Goal: Information Seeking & Learning: Learn about a topic

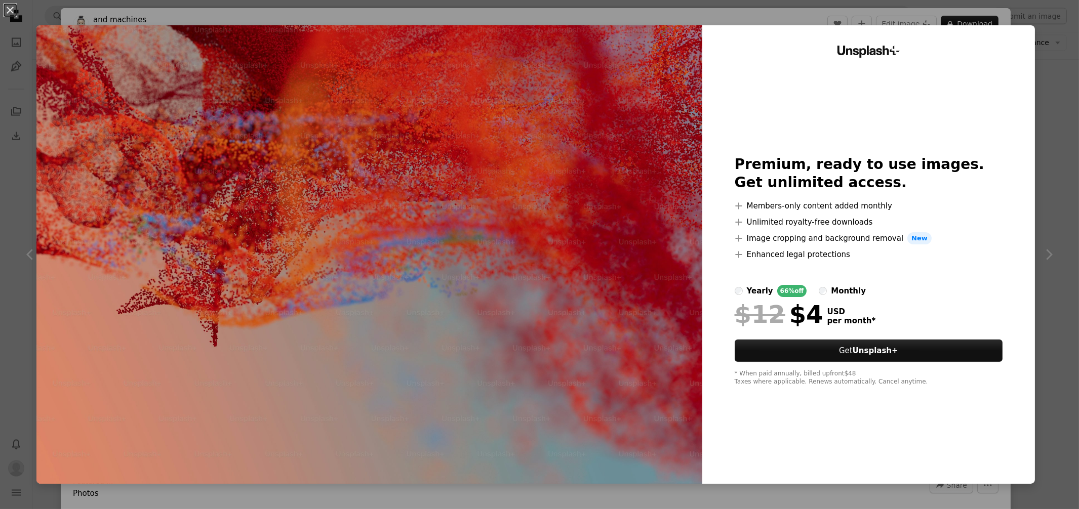
scroll to position [4645, 0]
click at [1040, 43] on div "An X shape Unsplash+ Premium, ready to use images. Get unlimited access. A plus…" at bounding box center [539, 254] width 1079 height 509
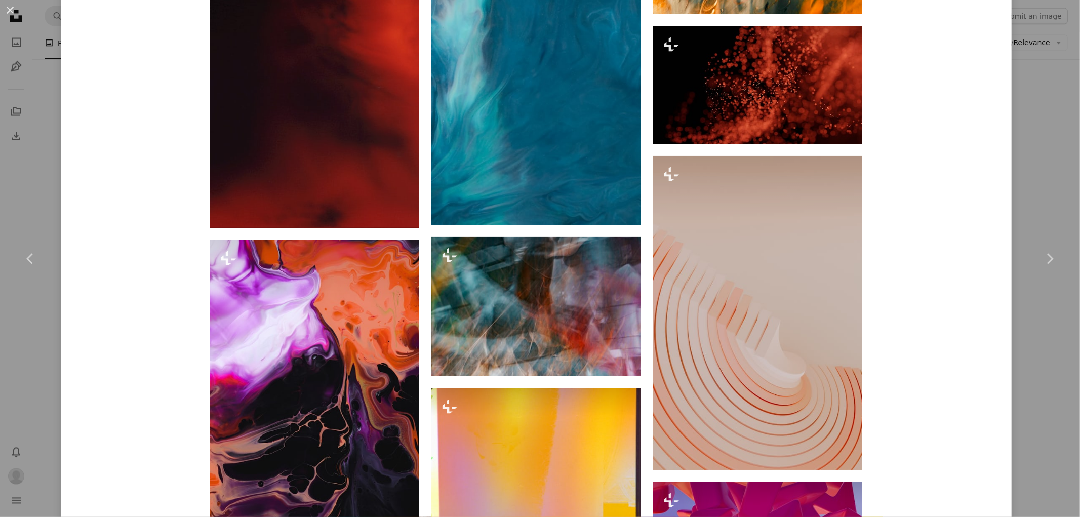
scroll to position [3263, 0]
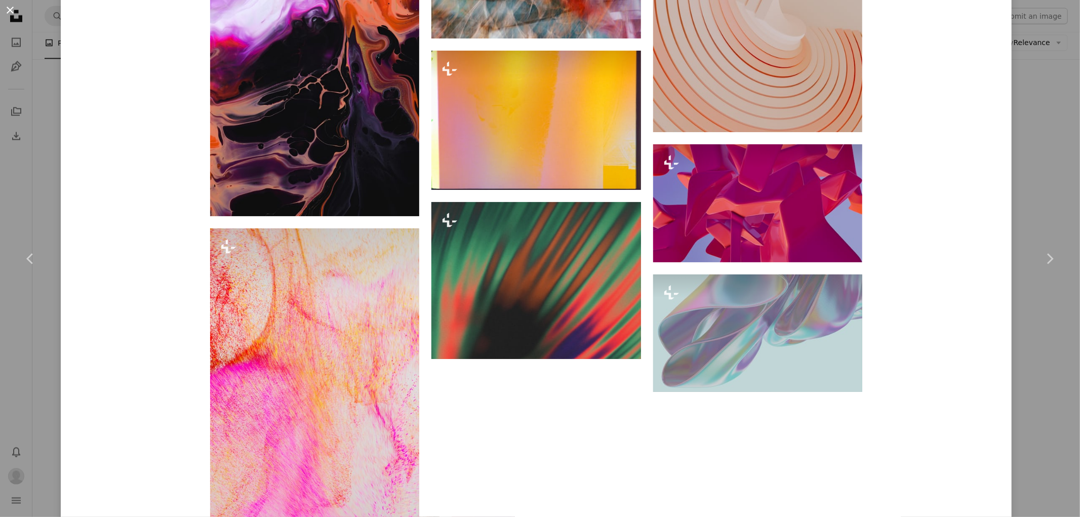
click at [11, 11] on button "An X shape" at bounding box center [10, 10] width 12 height 12
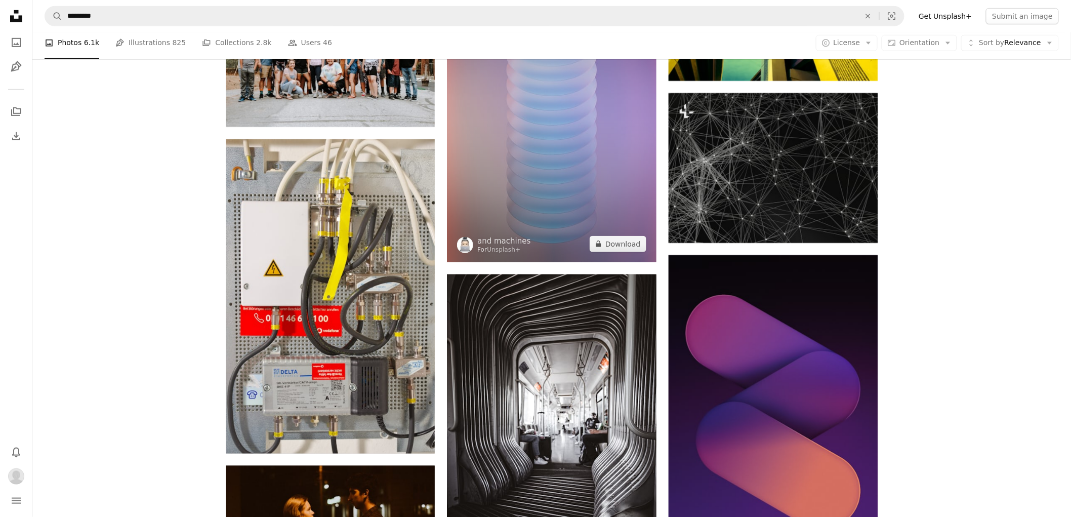
scroll to position [5264, 0]
